Goal: Transaction & Acquisition: Purchase product/service

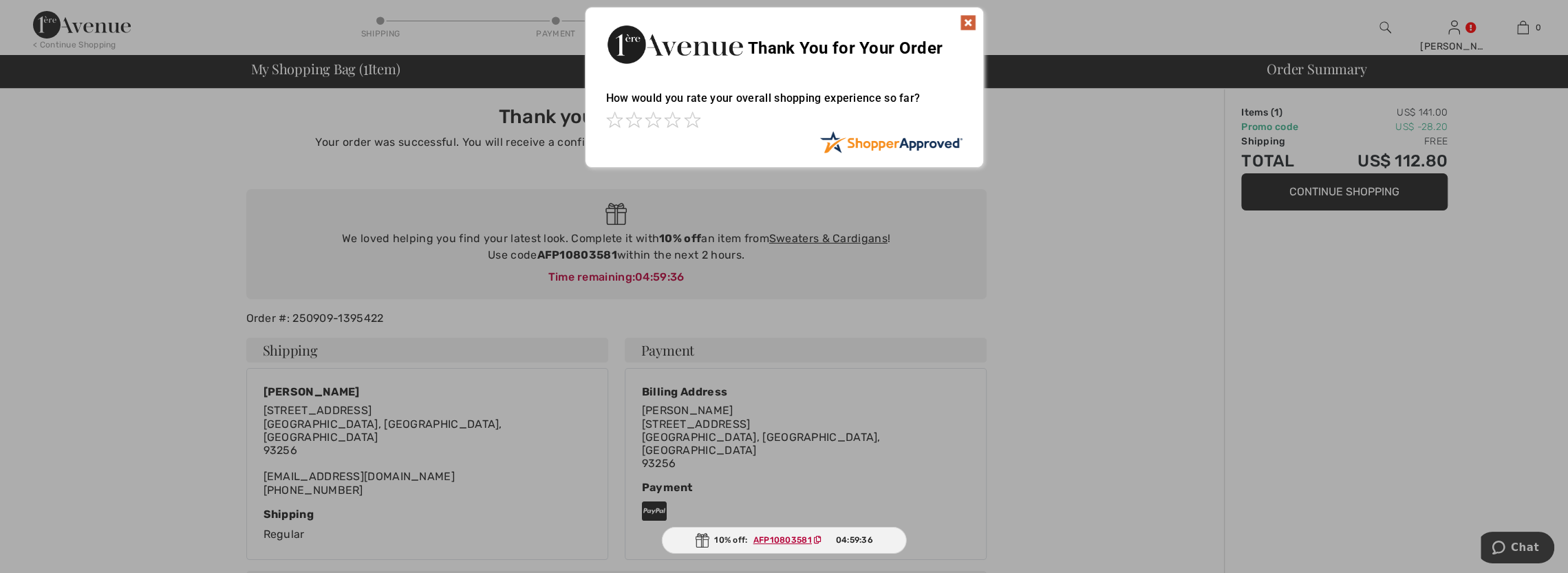
click at [969, 21] on img at bounding box center [968, 23] width 17 height 17
